Goal: Information Seeking & Learning: Learn about a topic

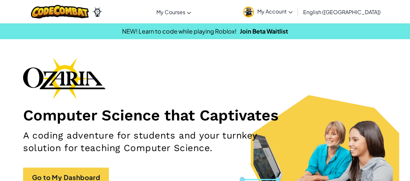
click at [400, 23] on div "Toggle navigation My Courses Ozaria Classroom CodeCombat Classroom AI League Es…" at bounding box center [204, 11] width 413 height 23
click at [292, 10] on span "My Account" at bounding box center [274, 11] width 35 height 7
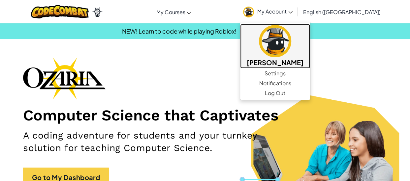
click at [291, 41] on img at bounding box center [275, 41] width 32 height 32
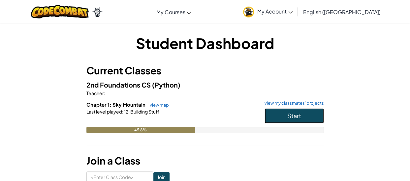
click at [285, 118] on button "Start" at bounding box center [293, 115] width 59 height 15
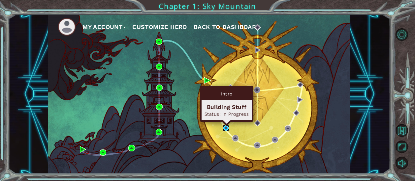
click at [227, 128] on img at bounding box center [225, 128] width 6 height 6
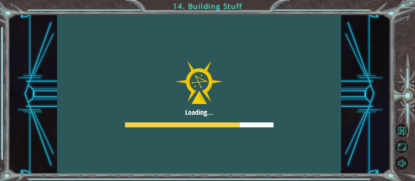
click at [227, 128] on div at bounding box center [199, 93] width 284 height 159
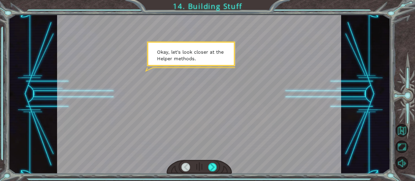
click at [216, 168] on div at bounding box center [198, 167] width 65 height 14
drag, startPoint x: 214, startPoint y: 166, endPoint x: 182, endPoint y: 106, distance: 68.3
click at [182, 106] on div at bounding box center [199, 93] width 284 height 159
click at [213, 164] on div at bounding box center [212, 167] width 9 height 9
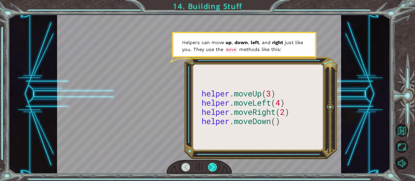
click at [213, 165] on div at bounding box center [212, 167] width 9 height 9
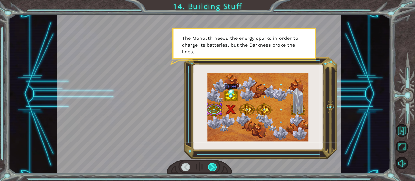
click at [213, 168] on div at bounding box center [212, 167] width 9 height 9
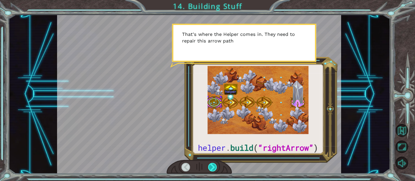
click at [213, 168] on div at bounding box center [212, 167] width 9 height 9
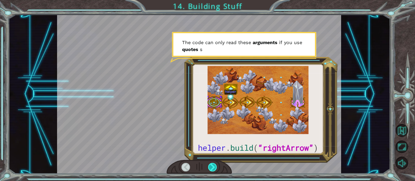
click at [214, 169] on div at bounding box center [212, 167] width 9 height 9
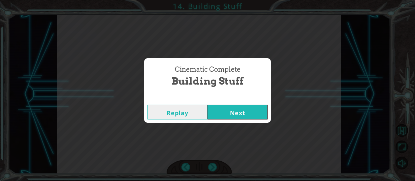
click at [264, 111] on button "Next" at bounding box center [237, 112] width 60 height 15
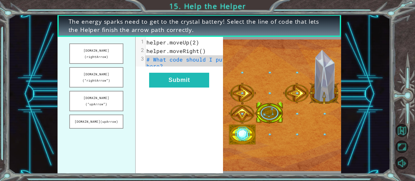
click at [196, 67] on pre "# What code should I put here?" at bounding box center [186, 62] width 83 height 15
click at [196, 68] on pre "# What code should I put here?" at bounding box center [186, 62] width 83 height 15
click at [179, 64] on pre "# What code should I put here?" at bounding box center [186, 62] width 83 height 15
click at [178, 56] on pre "# What code should I put here?" at bounding box center [186, 62] width 83 height 15
click at [198, 71] on div "xxxxxxxxxx 3 1 helper.moveUp(2) 2 helper.moveRight() 3 # What code should I put…" at bounding box center [186, 54] width 83 height 35
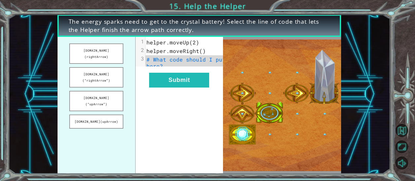
click at [173, 65] on span "# What code should I put here?" at bounding box center [187, 63] width 82 height 14
drag, startPoint x: 100, startPoint y: 64, endPoint x: 122, endPoint y: 68, distance: 22.0
click at [122, 68] on button "[DOMAIN_NAME](“rightArrow”)" at bounding box center [96, 77] width 54 height 20
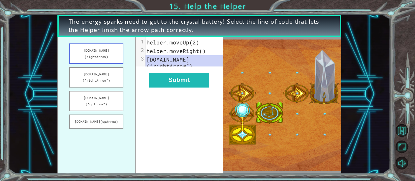
click at [116, 51] on button "[DOMAIN_NAME](rightArrow)" at bounding box center [96, 53] width 54 height 20
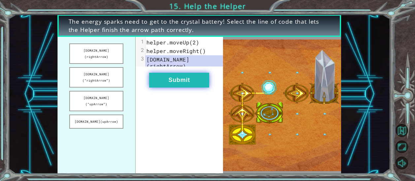
click at [177, 83] on button "Submit" at bounding box center [179, 80] width 60 height 15
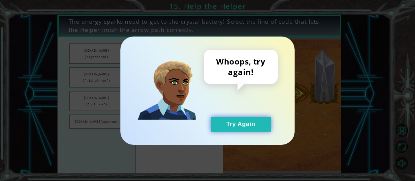
click at [221, 121] on button "Try Again" at bounding box center [241, 124] width 60 height 15
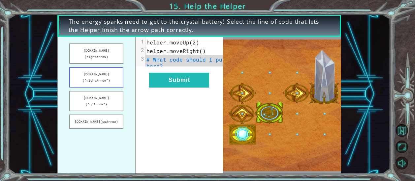
click at [103, 67] on button "[DOMAIN_NAME](“rightArrow”)" at bounding box center [96, 77] width 54 height 20
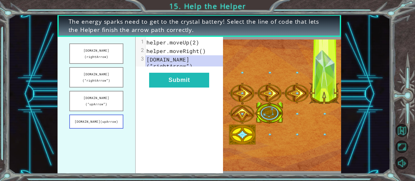
click at [117, 115] on button "[DOMAIN_NAME](upArrow)" at bounding box center [96, 122] width 54 height 14
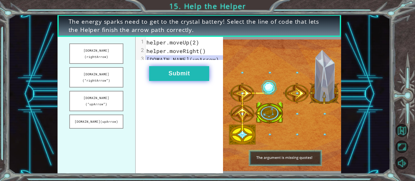
click at [167, 80] on button "Submit" at bounding box center [179, 73] width 60 height 15
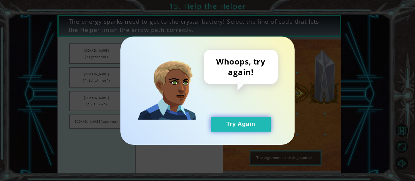
click at [224, 122] on button "Try Again" at bounding box center [241, 124] width 60 height 15
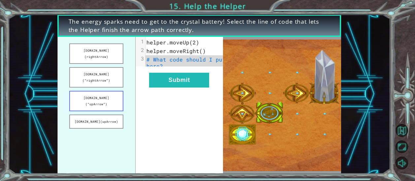
click at [90, 91] on button "[DOMAIN_NAME](“upArrow”)" at bounding box center [96, 101] width 54 height 20
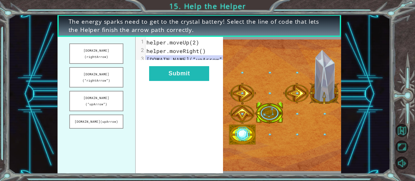
click at [175, 88] on div "xxxxxxxxxx 3 1 helper.moveUp(2) 2 helper.moveRight() 3 [DOMAIN_NAME](“upArrow”)…" at bounding box center [179, 105] width 88 height 137
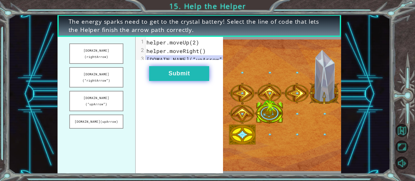
click at [173, 77] on button "Submit" at bounding box center [179, 73] width 60 height 15
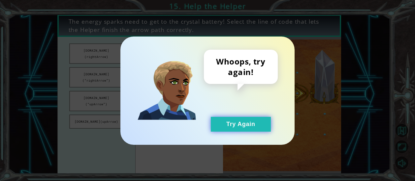
click at [223, 126] on button "Try Again" at bounding box center [241, 124] width 60 height 15
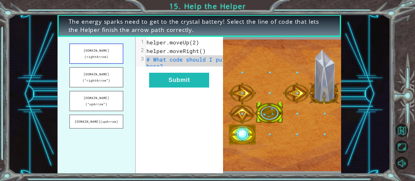
click at [100, 50] on button "[DOMAIN_NAME](rightArrow)" at bounding box center [96, 53] width 54 height 20
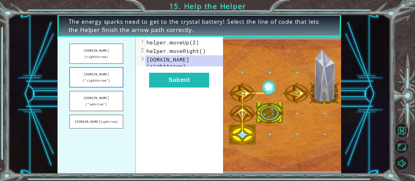
click at [101, 67] on button "[DOMAIN_NAME](“rightArrow”)" at bounding box center [96, 77] width 54 height 20
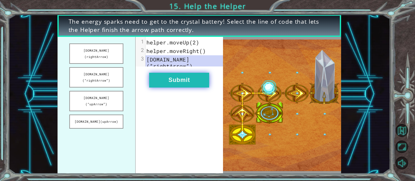
click at [186, 87] on button "Submit" at bounding box center [179, 80] width 60 height 15
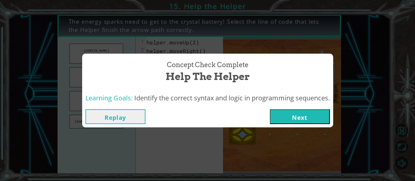
click at [273, 113] on button "Next" at bounding box center [300, 116] width 60 height 15
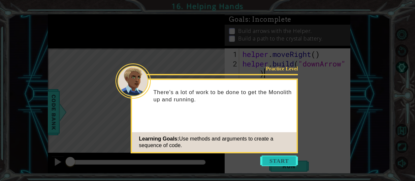
click at [287, 162] on button "Start" at bounding box center [279, 161] width 38 height 11
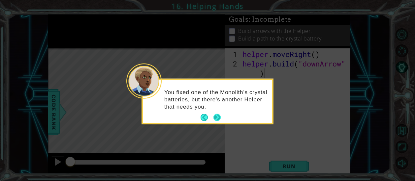
click at [216, 116] on button "Next" at bounding box center [216, 117] width 7 height 7
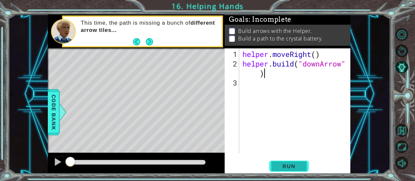
click at [306, 165] on button "Run" at bounding box center [289, 166] width 40 height 13
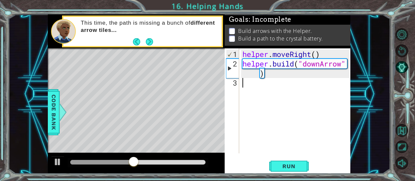
click at [287, 78] on div "helper . moveRight ( ) helper . build ( "downArrow" )" at bounding box center [296, 111] width 111 height 124
click at [259, 75] on div "helper . moveRight ( ) helper . build ( "downArrow" )" at bounding box center [296, 111] width 111 height 124
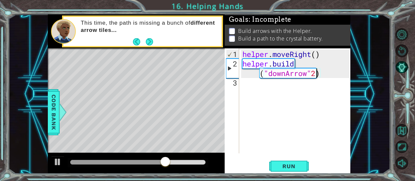
scroll to position [0, 5]
click at [288, 167] on span "Run" at bounding box center [288, 166] width 26 height 7
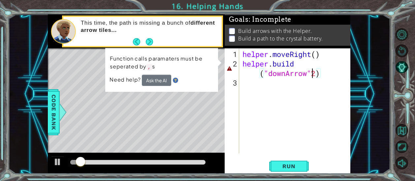
click at [310, 73] on div "helper . moveRight ( ) helper . build ( "downArrow" 2 )" at bounding box center [296, 111] width 111 height 124
click at [316, 75] on div "helper . moveRight ( ) helper . build ( "downArrow" 2 )" at bounding box center [296, 111] width 111 height 124
type textarea "[DOMAIN_NAME]("downArrow")"
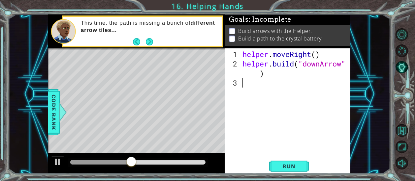
click at [268, 82] on div "helper . moveRight ( ) helper . build ( "downArrow" )" at bounding box center [296, 111] width 111 height 124
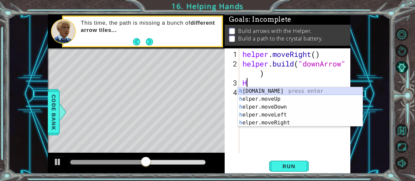
click at [269, 91] on div "h [DOMAIN_NAME] press enter h elper.moveUp press enter h elper.moveDown press e…" at bounding box center [300, 114] width 125 height 55
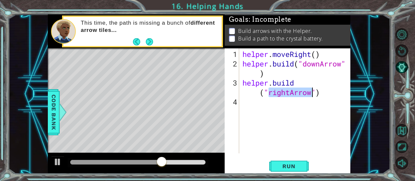
click at [288, 91] on div "helper . moveRight ( ) helper . build ( "downArrow" ) helper . build ( "rightAr…" at bounding box center [295, 100] width 108 height 105
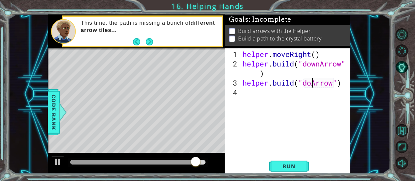
scroll to position [0, 3]
type textarea "[DOMAIN_NAME]("downArrow")"
click at [273, 112] on div "helper . moveRight ( ) helper . build ( "downArrow" ) helper . build ( "downArr…" at bounding box center [296, 111] width 111 height 124
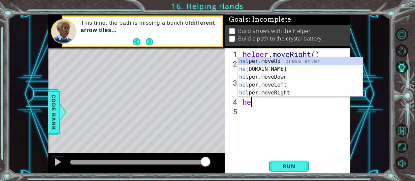
click at [297, 72] on div "he lper.moveUp press enter he [DOMAIN_NAME] press enter he lper.moveDown press …" at bounding box center [300, 84] width 125 height 55
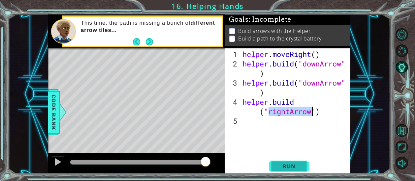
click at [292, 169] on span "Run" at bounding box center [288, 166] width 26 height 7
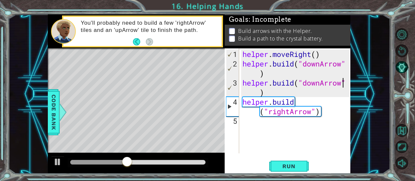
click at [344, 85] on div "helper . moveRight ( ) helper . build ( "downArrow" ) helper . build ( "downArr…" at bounding box center [296, 111] width 111 height 124
type textarea "[DOMAIN_NAME]("downArrow")"
click at [346, 85] on div "helper . moveRight ( ) helper . build ( "downArrow" ) helper . build ( "downArr…" at bounding box center [296, 111] width 111 height 124
click at [348, 87] on div "helper . moveRight ( ) helper . build ( "downArrow" ) helper . build ( "downArr…" at bounding box center [296, 111] width 111 height 124
click at [325, 118] on div "helper . moveRight ( ) helper . build ( "downArrow" ) helper . build ( "downArr…" at bounding box center [296, 111] width 111 height 124
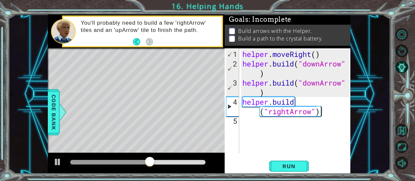
click at [333, 106] on div "helper . moveRight ( ) helper . build ( "downArrow" ) helper . build ( "downArr…" at bounding box center [296, 111] width 111 height 124
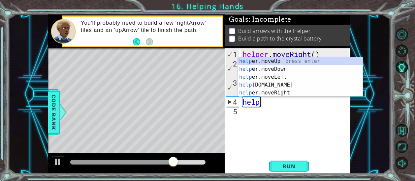
scroll to position [0, 1]
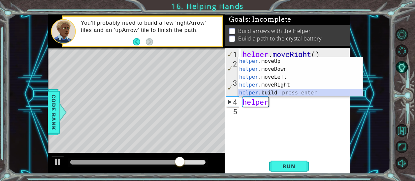
click at [275, 92] on div "helper .moveUp press enter helper .moveDown press enter helper .moveLeft press …" at bounding box center [300, 84] width 125 height 55
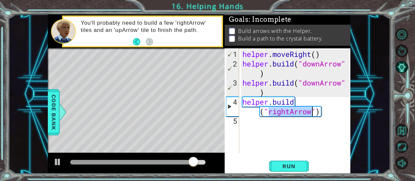
click at [291, 112] on div "helper . moveRight ( ) helper . build ( "downArrow" ) helper . build ( "downArr…" at bounding box center [295, 100] width 108 height 105
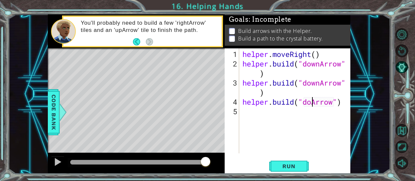
scroll to position [0, 3]
click at [291, 168] on span "Run" at bounding box center [288, 166] width 26 height 7
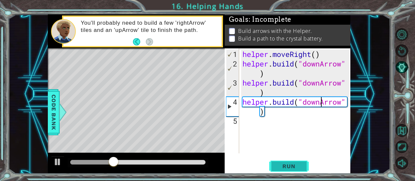
click at [280, 161] on button "Run" at bounding box center [289, 166] width 40 height 13
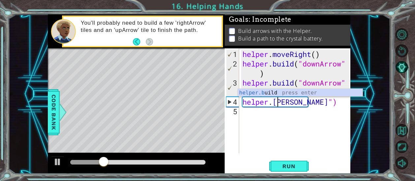
scroll to position [0, 2]
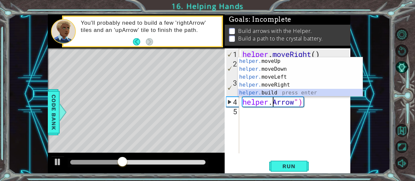
click at [269, 91] on div "helper. moveUp press enter helper. moveDown press enter helper. moveLeft press …" at bounding box center [300, 84] width 125 height 55
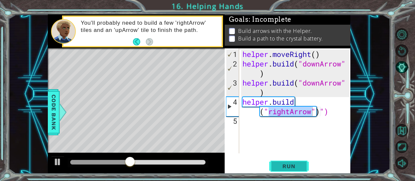
click at [295, 168] on span "Run" at bounding box center [288, 166] width 26 height 7
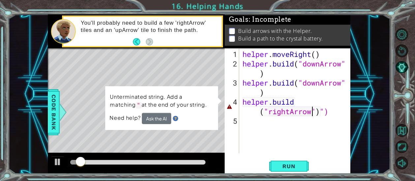
click at [336, 115] on div "helper . moveRight ( ) helper . build ( "downArrow" ) helper . build ( "downArr…" at bounding box center [296, 111] width 111 height 124
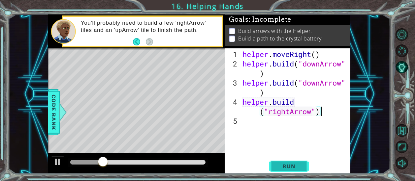
click at [290, 168] on span "Run" at bounding box center [288, 166] width 26 height 7
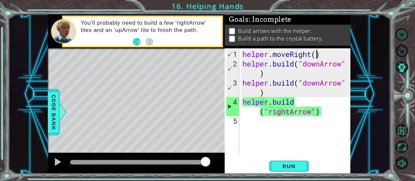
click at [318, 56] on div "helper . moveRight ( ) helper . build ( "downArrow" ) helper . build ( "downArr…" at bounding box center [296, 111] width 111 height 124
click at [302, 68] on div "helper . moveRight ( ) helper . build ( "downArrow" ) 1 helper . build ( "downA…" at bounding box center [296, 111] width 111 height 124
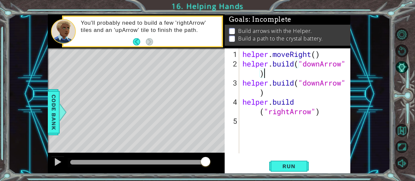
click at [315, 54] on div "helper . moveRight ( ) helper . build ( "downArrow" ) helper . build ( "downArr…" at bounding box center [296, 111] width 111 height 124
type textarea "helper.moveRight(1)"
click at [258, 122] on div "helper . moveRight ( 1 ) helper . build ( "downArrow" ) helper . build ( "downA…" at bounding box center [296, 111] width 111 height 124
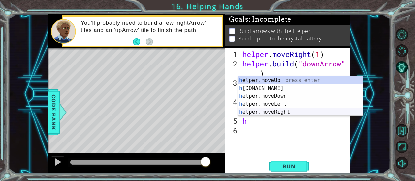
click at [273, 111] on div "h elper.moveUp press enter h [DOMAIN_NAME] press enter h elper.moveDown press e…" at bounding box center [300, 103] width 125 height 55
type textarea "helper.moveRight(1)"
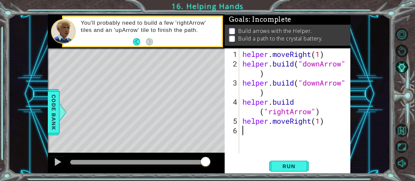
click at [262, 129] on div "helper . moveRight ( 1 ) helper . build ( "downArrow" ) helper . build ( "downA…" at bounding box center [296, 111] width 111 height 124
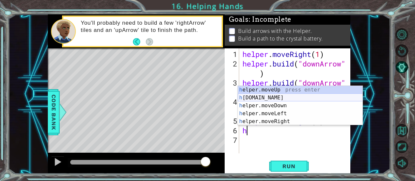
click at [268, 95] on div "h elper.moveUp press enter h [DOMAIN_NAME] press enter h elper.moveDown press e…" at bounding box center [300, 113] width 125 height 55
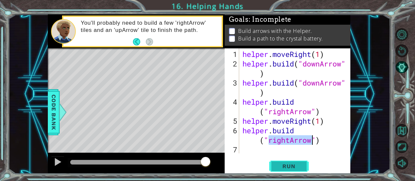
click at [285, 168] on span "Run" at bounding box center [288, 166] width 26 height 7
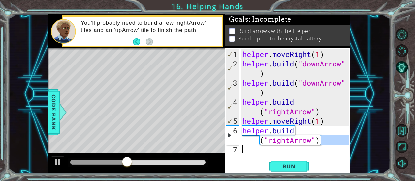
drag, startPoint x: 323, startPoint y: 143, endPoint x: 348, endPoint y: 146, distance: 24.9
click at [348, 146] on div "helper . moveRight ( 1 ) helper . build ( "downArrow" ) helper . build ( "downA…" at bounding box center [296, 111] width 111 height 124
click at [341, 128] on div "helper . moveRight ( 1 ) helper . build ( "downArrow" ) helper . build ( "downA…" at bounding box center [296, 111] width 111 height 124
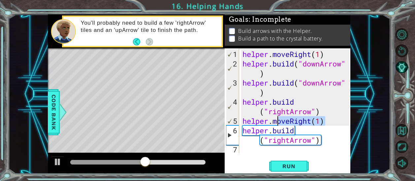
drag, startPoint x: 337, startPoint y: 124, endPoint x: 276, endPoint y: 121, distance: 61.0
click at [276, 121] on div "helper . moveRight ( 1 ) helper . build ( "downArrow" ) helper . build ( "downA…" at bounding box center [296, 111] width 111 height 124
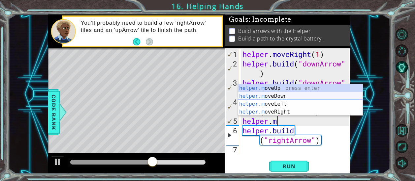
click at [263, 97] on div "helper.m oveUp press enter helper.m oveDown press enter helper.m oveLeft press …" at bounding box center [300, 107] width 125 height 47
type textarea "helper.moveDown(1)"
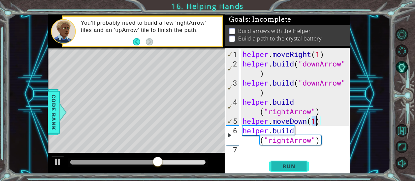
click at [274, 170] on button "Run" at bounding box center [289, 166] width 40 height 13
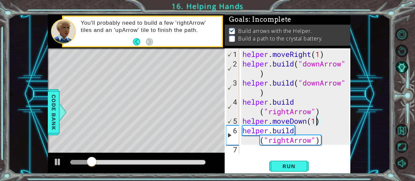
click at [259, 151] on div "helper . moveRight ( 1 ) helper . build ( "downArrow" ) helper . build ( "downA…" at bounding box center [296, 111] width 111 height 124
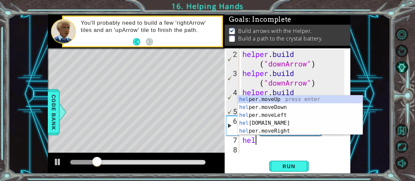
scroll to position [0, 0]
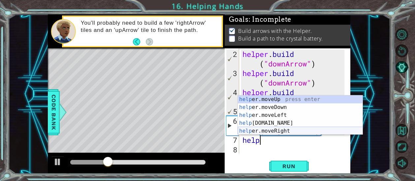
click at [274, 130] on div "help er.moveUp press enter help er.moveDown press enter help er.moveLeft press …" at bounding box center [300, 123] width 125 height 55
type textarea "helper.moveRight(1)"
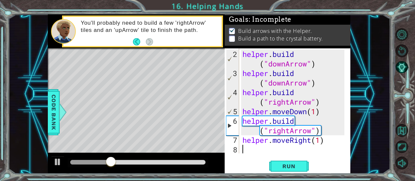
click at [257, 149] on div "helper . build ( "downArrow" ) helper . build ( "downArrow" ) helper . build ( …" at bounding box center [294, 116] width 106 height 134
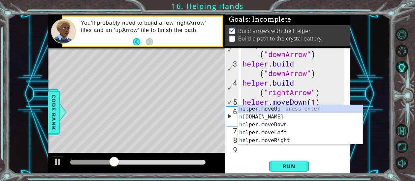
scroll to position [19, 0]
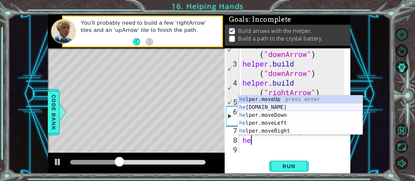
click at [258, 107] on div "he lper.moveUp press enter he [DOMAIN_NAME] press enter he lper.moveDown press …" at bounding box center [300, 123] width 125 height 55
type textarea "[DOMAIN_NAME]("rightArrow")"
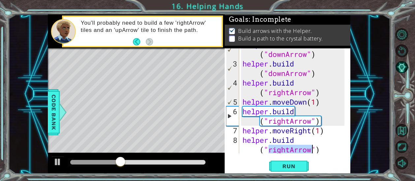
scroll to position [28, 0]
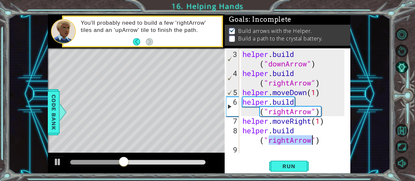
click at [280, 149] on div "helper . build ( "downArrow" ) helper . build ( "rightArrow" ) helper . moveDow…" at bounding box center [294, 116] width 106 height 134
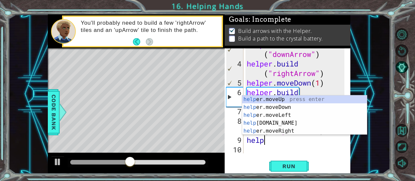
scroll to position [0, 0]
click at [279, 129] on div "help er.moveUp press enter help er.moveDown press enter help er.moveLeft press …" at bounding box center [304, 123] width 125 height 55
type textarea "helper.moveRight(1)"
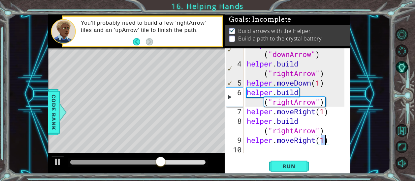
click at [268, 150] on div "helper . build ( "downArrow" ) helper . build ( "rightArrow" ) helper . moveDow…" at bounding box center [296, 107] width 102 height 134
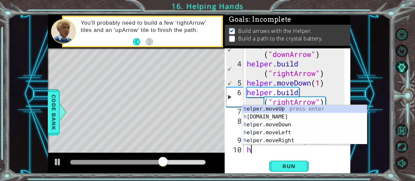
scroll to position [47, 0]
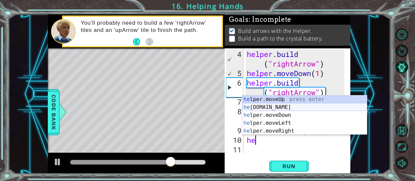
click at [263, 104] on div "he lper.moveUp press enter he [DOMAIN_NAME] press enter he lper.moveDown press …" at bounding box center [304, 123] width 125 height 55
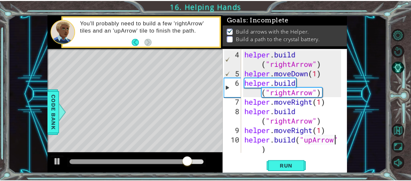
scroll to position [57, 0]
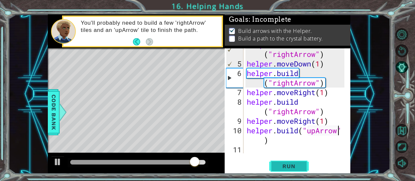
type textarea "[DOMAIN_NAME]("upArrow")"
click at [294, 164] on span "Run" at bounding box center [288, 166] width 26 height 7
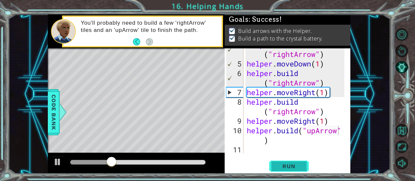
click at [294, 164] on span "Run" at bounding box center [288, 166] width 26 height 7
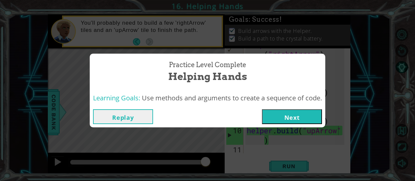
click at [289, 115] on button "Next" at bounding box center [292, 116] width 60 height 15
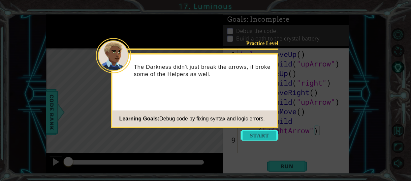
click at [248, 135] on button "Start" at bounding box center [260, 135] width 38 height 11
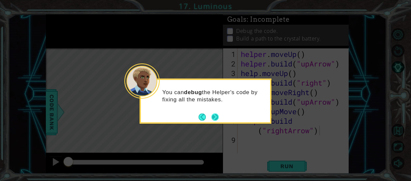
click at [215, 116] on button "Next" at bounding box center [214, 116] width 7 height 7
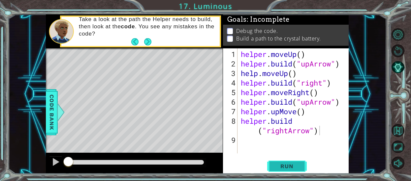
click at [293, 162] on button "Run" at bounding box center [287, 166] width 40 height 13
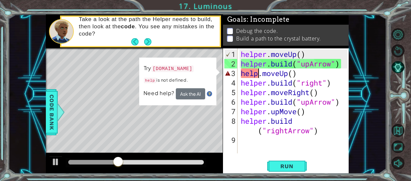
click at [259, 72] on div "helper . moveUp ( ) helper . build ( "upArrow" ) help . moveUp ( ) helper . bui…" at bounding box center [294, 111] width 111 height 124
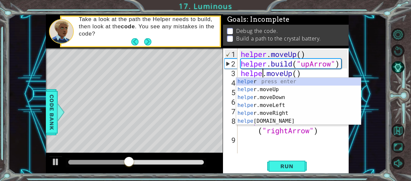
scroll to position [0, 1]
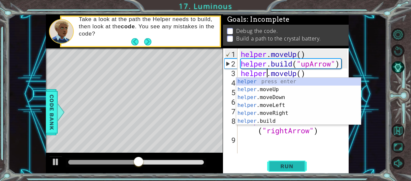
click at [281, 170] on button "Run" at bounding box center [287, 166] width 40 height 13
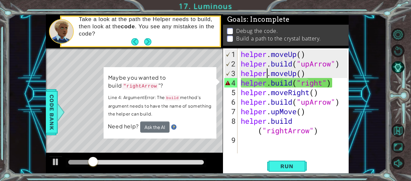
click at [323, 86] on div "helper . moveUp ( ) helper . build ( "upArrow" ) helper . moveUp ( ) helper . b…" at bounding box center [294, 111] width 111 height 124
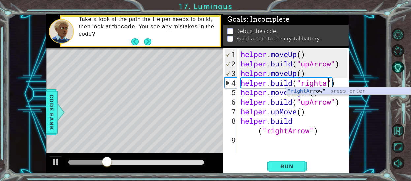
click at [324, 89] on div ""rightA rrow" press enter" at bounding box center [348, 99] width 125 height 24
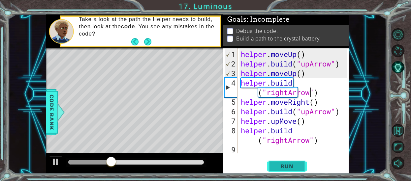
click at [284, 166] on span "Run" at bounding box center [286, 166] width 26 height 7
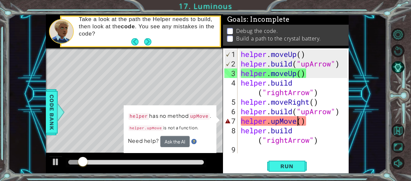
click at [298, 123] on div "helper . moveUp ( ) helper . build ( "upArrow" ) helper . moveUp ( ) helper . b…" at bounding box center [294, 111] width 111 height 124
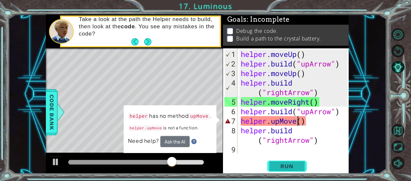
click at [287, 162] on button "Run" at bounding box center [287, 166] width 40 height 13
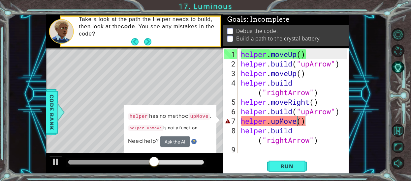
click at [340, 63] on div "helper . moveUp ( ) helper . build ( "upArrow" ) helper . moveUp ( ) helper . b…" at bounding box center [294, 111] width 111 height 124
click at [336, 63] on div "helper . moveUp ( ) helper . build ( "upArrow" ) helper . moveUp ( ) helper . b…" at bounding box center [294, 111] width 111 height 124
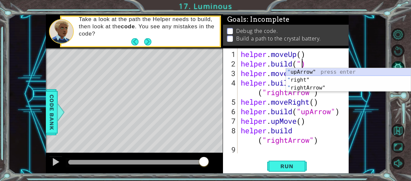
click at [333, 72] on div "" upArrow" press enter " right" press enter " rightArrow" press enter" at bounding box center [348, 88] width 125 height 40
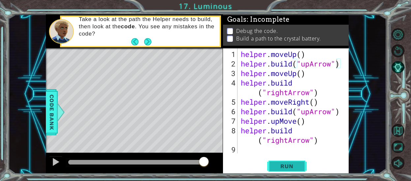
click at [279, 162] on button "Run" at bounding box center [287, 166] width 40 height 13
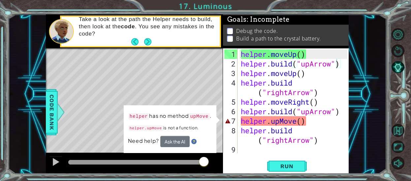
click at [156, 113] on p "helper has no method upMove ." at bounding box center [169, 116] width 83 height 9
click at [267, 122] on div "helper . moveUp ( ) helper . build ( "upArrow" ) helper . moveUp ( ) helper . b…" at bounding box center [294, 111] width 111 height 124
type textarea "helper.upMove()"
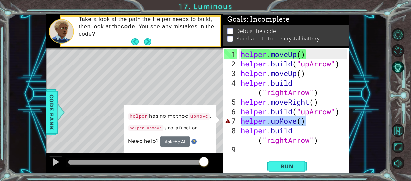
drag, startPoint x: 309, startPoint y: 124, endPoint x: 225, endPoint y: 119, distance: 84.2
click at [225, 119] on div "helper.upMove() 1 2 3 4 5 6 7 8 9 helper . moveUp ( ) helper . build ( "upArrow…" at bounding box center [285, 100] width 124 height 105
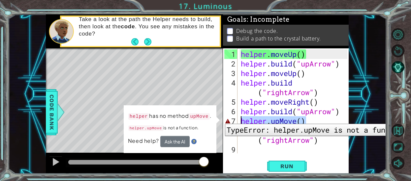
scroll to position [0, 0]
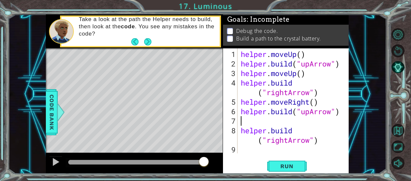
type textarea "[DOMAIN_NAME]("upArrow")"
drag, startPoint x: 340, startPoint y: 112, endPoint x: 236, endPoint y: 108, distance: 104.2
drag, startPoint x: 236, startPoint y: 108, endPoint x: 339, endPoint y: 123, distance: 104.5
click at [339, 123] on div "helper . moveUp ( ) helper . build ( "upArrow" ) helper . moveUp ( ) helper . b…" at bounding box center [294, 111] width 111 height 124
drag, startPoint x: 343, startPoint y: 112, endPoint x: 229, endPoint y: 115, distance: 114.1
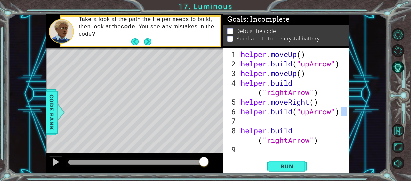
click at [229, 115] on div "1 2 3 4 5 6 7 8 9 helper . moveUp ( ) helper . build ( "upArrow" ) helper . mov…" at bounding box center [285, 100] width 124 height 105
type textarea "[DOMAIN_NAME]("upArrow")"
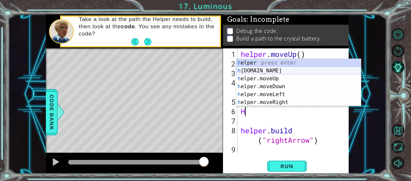
click at [297, 71] on div "h elper press enter h [DOMAIN_NAME] press enter h elper.moveUp press enter h el…" at bounding box center [298, 90] width 125 height 63
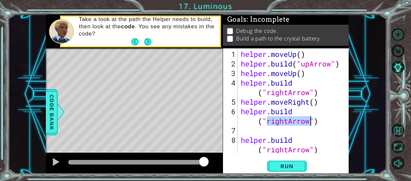
click at [312, 103] on div "helper . moveUp ( ) helper . build ( "upArrow" ) helper . moveUp ( ) helper . b…" at bounding box center [292, 111] width 106 height 124
click at [313, 104] on div "helper . moveUp ( ) helper . build ( "upArrow" ) helper . moveUp ( ) helper . b…" at bounding box center [292, 111] width 106 height 124
click at [301, 75] on div "helper . moveUp ( ) helper . build ( "upArrow" ) helper . moveUp ( ) helper . b…" at bounding box center [292, 111] width 106 height 124
click at [301, 56] on div "helper . moveUp ( ) helper . build ( "upArrow" ) helper . moveUp ( 1 ) helper .…" at bounding box center [292, 111] width 106 height 124
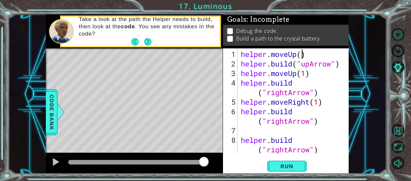
type textarea "helper.moveUp()"
click at [291, 129] on div "helper . moveUp ( ) helper . build ( "upArrow" ) helper . moveUp ( 1 ) helper .…" at bounding box center [292, 111] width 106 height 124
type textarea "[DOMAIN_NAME]("rightArrow")"
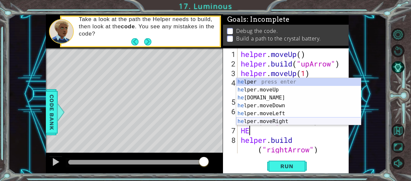
click at [282, 120] on div "he lper press enter he lper.moveUp press enter he [DOMAIN_NAME] press enter he …" at bounding box center [298, 109] width 125 height 63
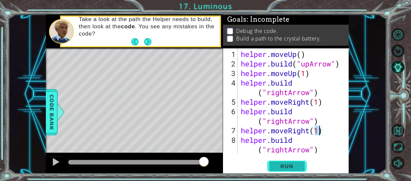
click at [289, 172] on button "Run" at bounding box center [287, 166] width 40 height 13
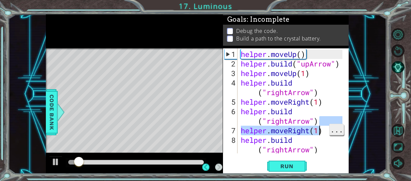
click at [337, 130] on span "..." at bounding box center [336, 129] width 14 height 11
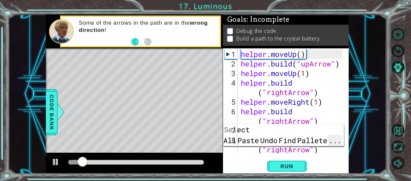
scroll to position [9, 0]
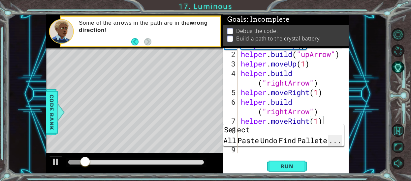
click at [333, 135] on span "..." at bounding box center [335, 140] width 14 height 11
type textarea "[DOMAIN_NAME]("rightArrow")"
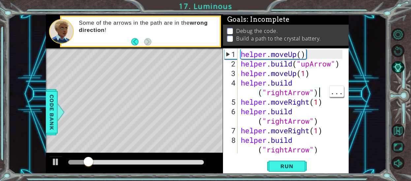
click at [364, 126] on div "1 ההההההההההההההההההההההההההההההההההההההההההההההההההההההההההההההההההההההההההההה…" at bounding box center [197, 93] width 378 height 159
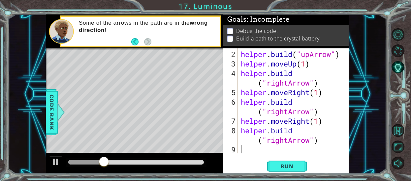
click at [249, 150] on div "helper . build ( "upArrow" ) helper . moveUp ( 1 ) helper . build ( "rightArrow…" at bounding box center [292, 111] width 106 height 124
click at [310, 141] on div "helper . build ( "upArrow" ) helper . moveUp ( 1 ) helper . build ( "rightArrow…" at bounding box center [292, 111] width 106 height 124
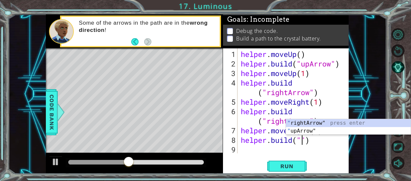
click at [304, 129] on div "" rightArrow" press enter " upArrow" press enter" at bounding box center [348, 135] width 125 height 32
type textarea "[DOMAIN_NAME]("upArrow")"
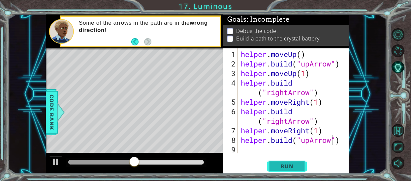
click at [279, 169] on span "Run" at bounding box center [286, 166] width 26 height 7
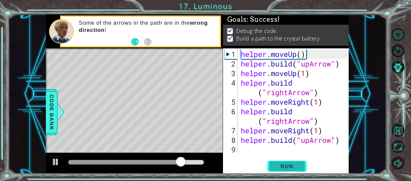
click at [279, 169] on span "Run" at bounding box center [286, 166] width 26 height 7
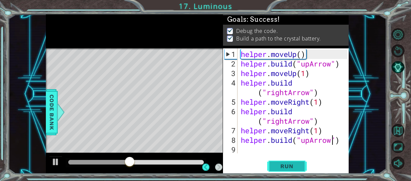
scroll to position [0, 0]
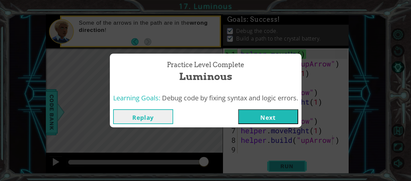
click at [270, 123] on button "Next" at bounding box center [268, 116] width 60 height 15
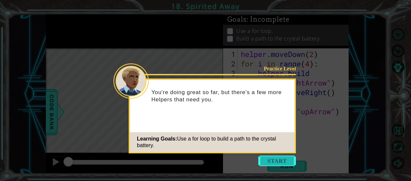
click at [277, 165] on button "Start" at bounding box center [277, 161] width 38 height 11
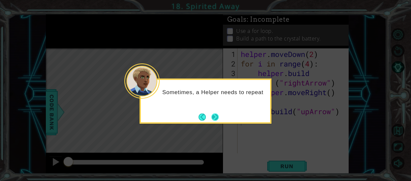
click at [215, 121] on button "Next" at bounding box center [215, 117] width 8 height 8
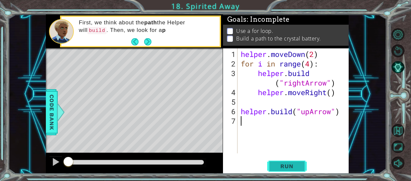
click at [295, 167] on span "Run" at bounding box center [286, 166] width 26 height 7
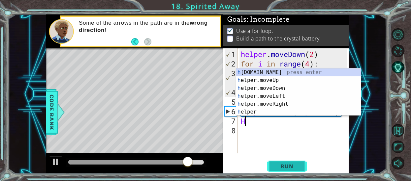
click at [310, 75] on div "h [DOMAIN_NAME] press enter h elper.moveUp press enter h elper.moveDown press e…" at bounding box center [298, 100] width 125 height 63
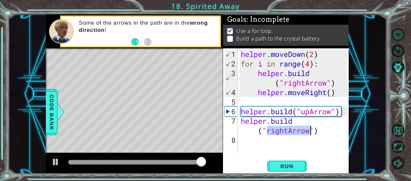
click at [288, 127] on div "helper . moveDown ( 2 ) for i in range ( 4 ) : helper . build ( "rightArrow" ) …" at bounding box center [294, 111] width 111 height 124
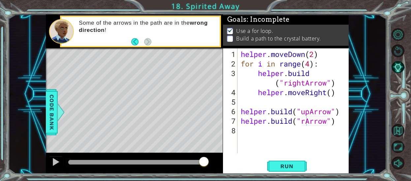
click at [306, 125] on div "helper . moveDown ( 2 ) for i in range ( 4 ) : helper . build ( "rightArrow" ) …" at bounding box center [294, 111] width 111 height 124
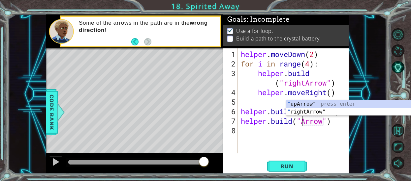
click at [340, 107] on div "" upArrow" press enter " rightArrow" press enter" at bounding box center [348, 116] width 125 height 32
type textarea "[DOMAIN_NAME]("upArrow")"
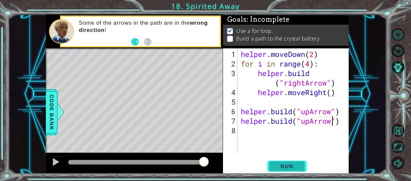
click at [290, 170] on button "Run" at bounding box center [287, 166] width 40 height 13
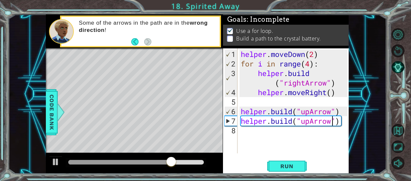
click at [342, 113] on div "helper . moveDown ( 2 ) for i in range ( 4 ) : helper . build ( "rightArrow" ) …" at bounding box center [294, 111] width 111 height 124
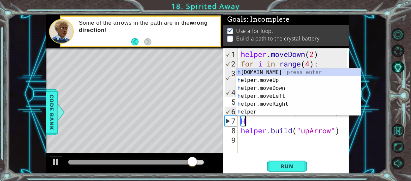
click at [276, 106] on div "h [DOMAIN_NAME] press enter h elper.moveUp press enter h elper.moveDown press e…" at bounding box center [298, 100] width 125 height 63
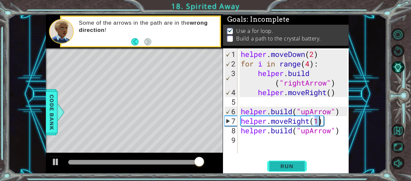
type textarea "helper.moveRight(1)"
click at [299, 168] on span "Run" at bounding box center [286, 166] width 26 height 7
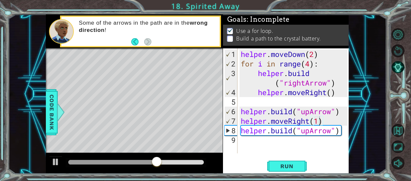
click at [0, 0] on span "..." at bounding box center [0, 0] width 0 height 0
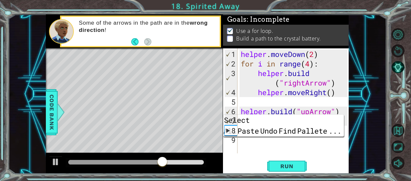
click at [373, 132] on div "1 ההההההההההההההההההההההההההההההההההההההההההההההההההההההההההההההההההההההההההההה…" at bounding box center [197, 93] width 378 height 159
click at [361, 118] on div "1 ההההההההההההההההההההההההההההההההההההההההההההההההההההההההההההההההההההההההההההה…" at bounding box center [197, 93] width 378 height 159
click at [364, 120] on div "1 ההההההההההההההההההההההההההההההההההההההההההההההההההההההההההההההההההההההההההההה…" at bounding box center [197, 93] width 378 height 159
click at [360, 119] on div "1 ההההההההההההההההההההההההההההההההההההההההההההההההההההההההההההההההההההההההההההה…" at bounding box center [197, 93] width 378 height 159
click at [364, 119] on div "1 ההההההההההההההההההההההההההההההההההההההההההההההההההההההההההההההההההההההההההההה…" at bounding box center [197, 93] width 378 height 159
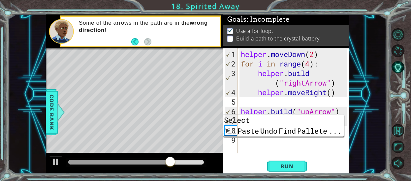
click at [151, 120] on div "Level Map" at bounding box center [198, 145] width 304 height 194
click at [183, 141] on div "Level Map" at bounding box center [198, 145] width 304 height 194
click at [306, 162] on button "Run" at bounding box center [287, 166] width 40 height 13
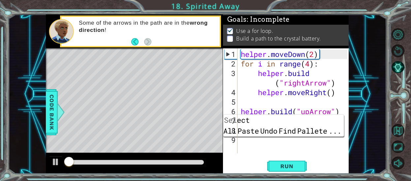
click at [318, 146] on div "helper . moveDown ( 2 ) for i in range ( 4 ) : helper . build ( "rightArrow" ) …" at bounding box center [294, 111] width 111 height 124
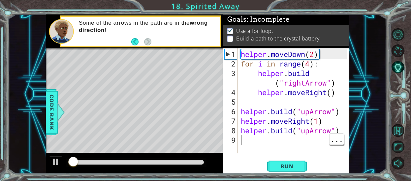
click at [317, 125] on div "helper . moveDown ( 2 ) for i in range ( 4 ) : helper . build ( "rightArrow" ) …" at bounding box center [294, 111] width 111 height 124
type textarea "helper.moveRight(1)"
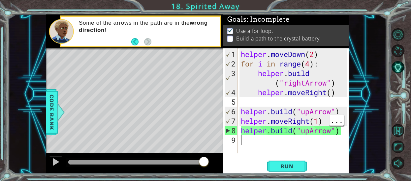
drag, startPoint x: 271, startPoint y: 146, endPoint x: 250, endPoint y: 143, distance: 21.3
click at [250, 143] on div "helper . moveDown ( 2 ) for i in range ( 4 ) : helper . build ( "rightArrow" ) …" at bounding box center [294, 111] width 111 height 124
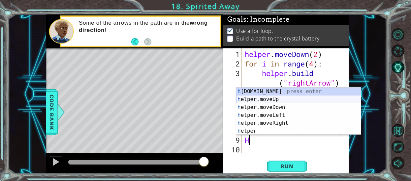
click at [257, 98] on div "h [DOMAIN_NAME] press enter h elper.moveUp press enter h elper.moveDown press e…" at bounding box center [298, 119] width 125 height 63
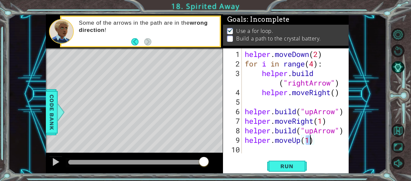
type textarea "helper.moveUp(1)"
click at [270, 155] on div "helper.moveUp(1) 1 2 3 4 5 6 7 8 9 10 helper . moveDown ( 2 ) for i in range ( …" at bounding box center [286, 111] width 126 height 126
click at [266, 152] on div "helper . moveDown ( 2 ) for i in range ( 4 ) : helper . build ( "rightArrow" ) …" at bounding box center [296, 111] width 107 height 124
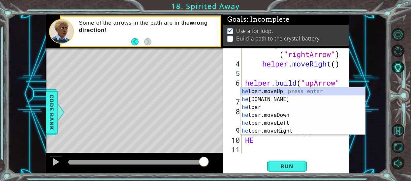
scroll to position [0, 0]
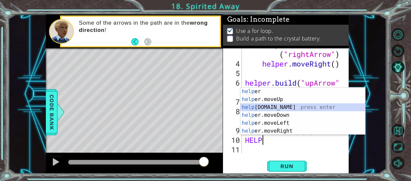
click at [274, 108] on div "help er press enter help er.moveUp press enter help [DOMAIN_NAME] press enter h…" at bounding box center [302, 119] width 125 height 63
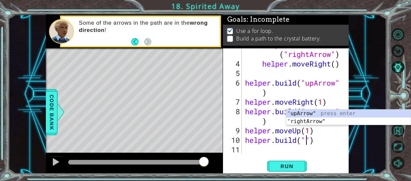
scroll to position [0, 3]
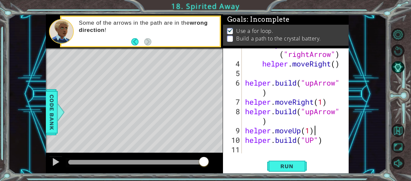
click at [313, 127] on div "helper . build ( "rightArrow" ) helper . moveRight ( ) helper . build ( "upArro…" at bounding box center [295, 107] width 102 height 134
click at [316, 142] on div "helper . build ( "rightArrow" ) helper . moveRight ( ) helper . build ( "upArro…" at bounding box center [295, 107] width 102 height 134
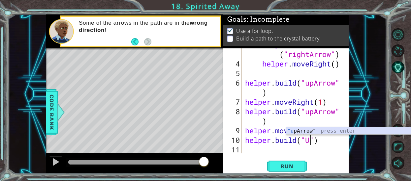
click at [314, 133] on div ""u [PERSON_NAME]" press enter" at bounding box center [348, 139] width 125 height 24
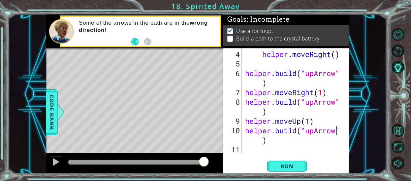
scroll to position [38, 0]
type textarea "[DOMAIN_NAME]("upArrow")"
click at [284, 165] on span "Run" at bounding box center [286, 166] width 26 height 7
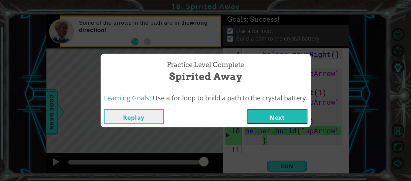
click at [270, 114] on button "Next" at bounding box center [277, 116] width 60 height 15
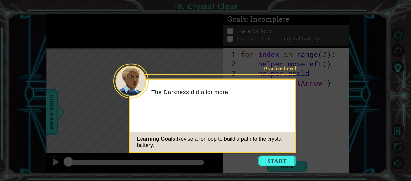
click at [283, 152] on div "Learning Goals: Revise a for loop to build a path to the crystal battery." at bounding box center [212, 142] width 164 height 20
click at [287, 164] on button "Start" at bounding box center [277, 161] width 38 height 11
click at [290, 160] on button "Run" at bounding box center [287, 166] width 40 height 13
